Goal: Obtain resource: Download file/media

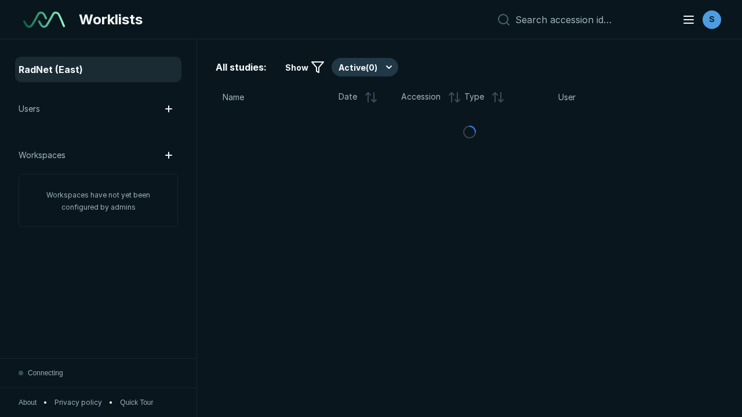
scroll to position [3164, 4826]
